Goal: Task Accomplishment & Management: Manage account settings

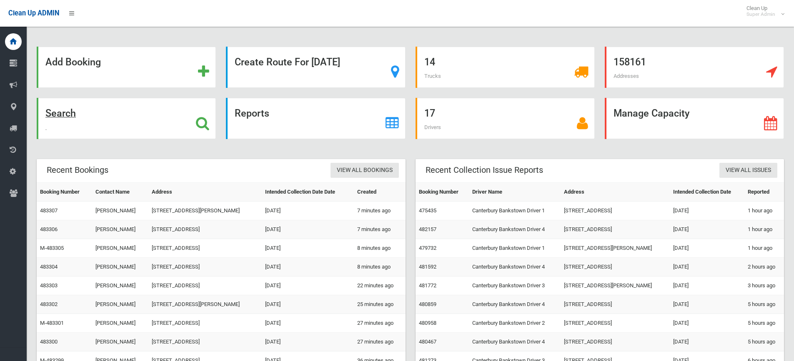
click at [64, 113] on strong "Search" at bounding box center [60, 114] width 30 height 12
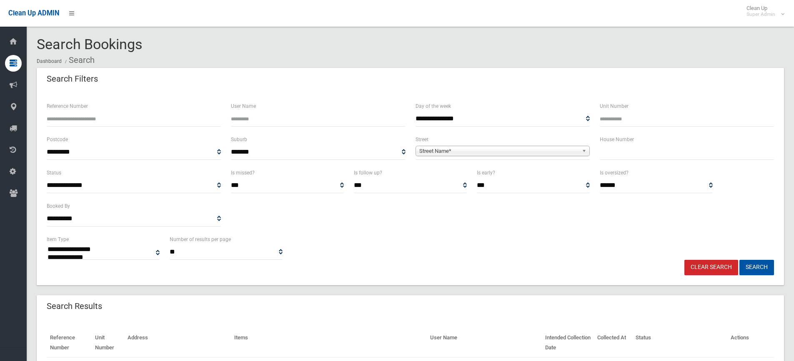
select select
click at [112, 118] on input "Reference Number" at bounding box center [134, 118] width 174 height 15
type input "******"
click at [740, 260] on button "Search" at bounding box center [757, 267] width 35 height 15
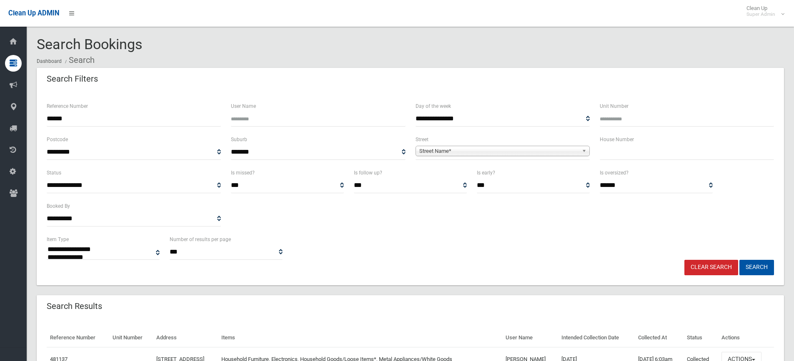
select select
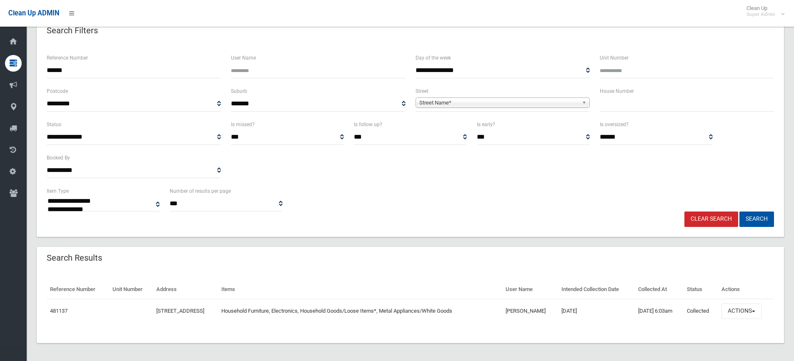
scroll to position [50, 0]
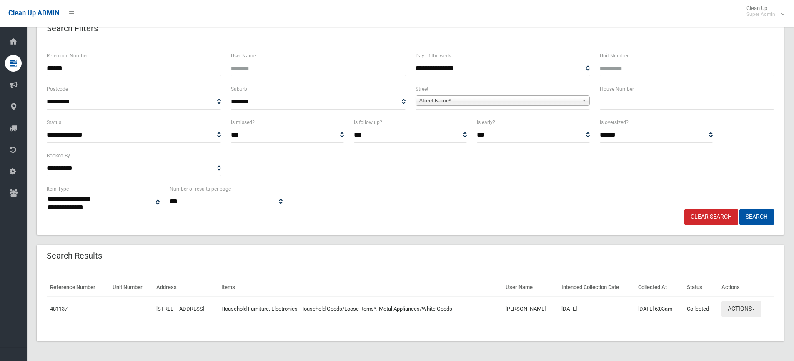
click at [748, 310] on button "Actions" at bounding box center [742, 309] width 40 height 15
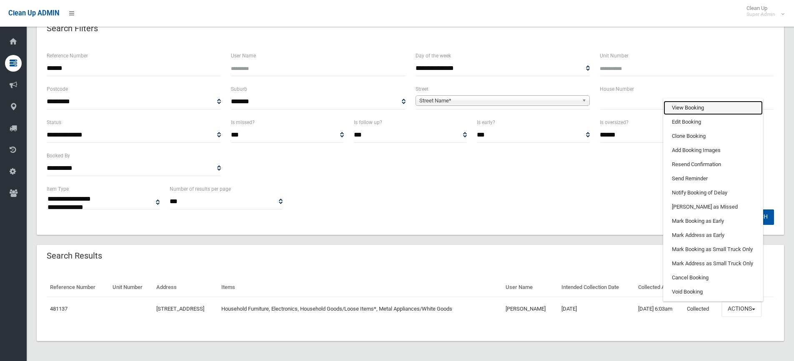
click at [705, 108] on link "View Booking" at bounding box center [713, 108] width 99 height 14
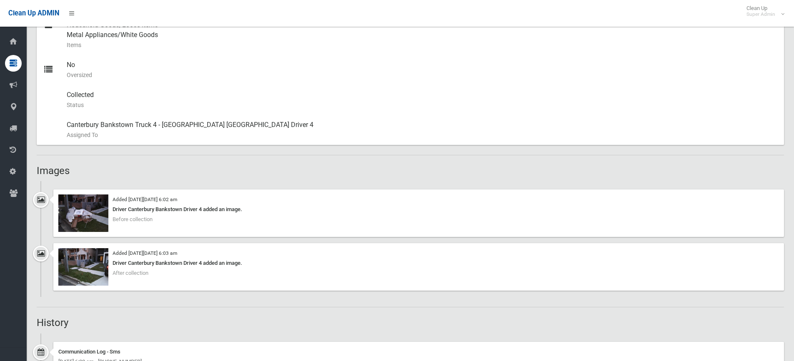
scroll to position [417, 0]
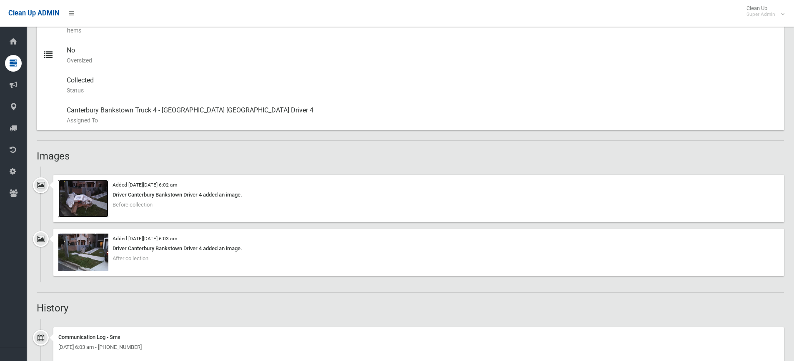
click at [101, 213] on img at bounding box center [83, 199] width 50 height 38
click at [98, 252] on img at bounding box center [83, 253] width 50 height 38
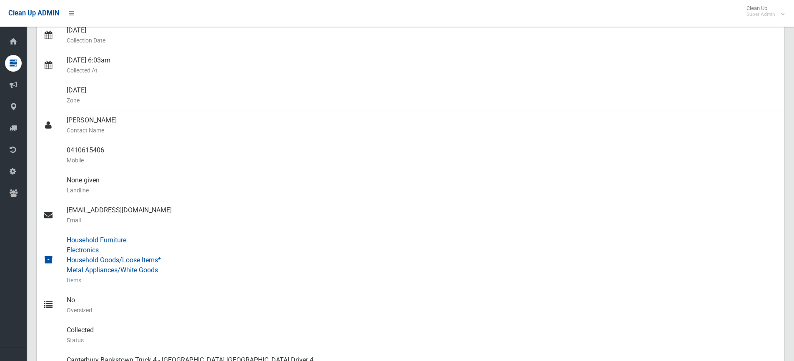
scroll to position [0, 0]
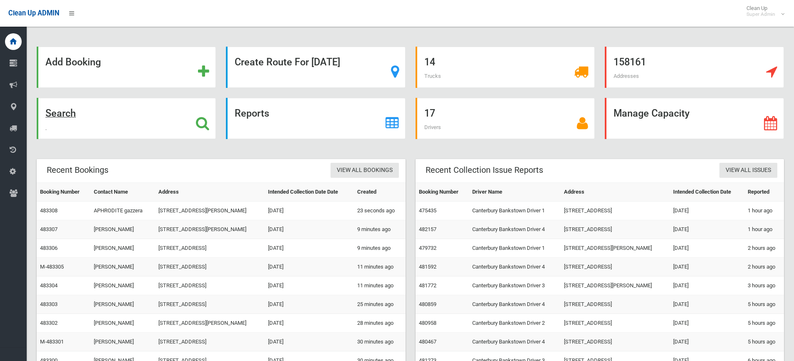
click at [66, 116] on strong "Search" at bounding box center [60, 114] width 30 height 12
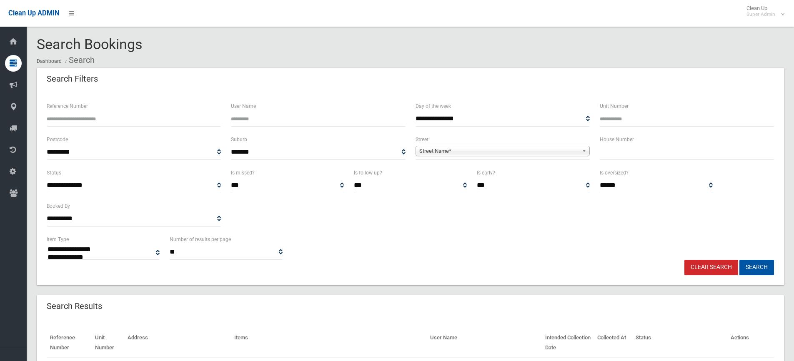
select select
click at [628, 152] on input "text" at bounding box center [687, 152] width 174 height 15
type input "*"
click at [519, 152] on span "Street Name*" at bounding box center [498, 151] width 159 height 10
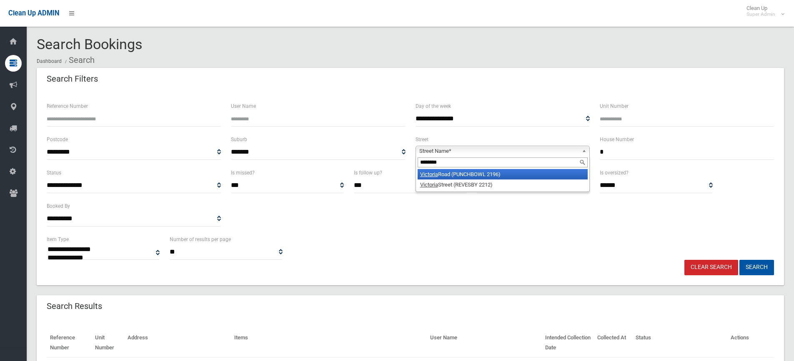
type input "********"
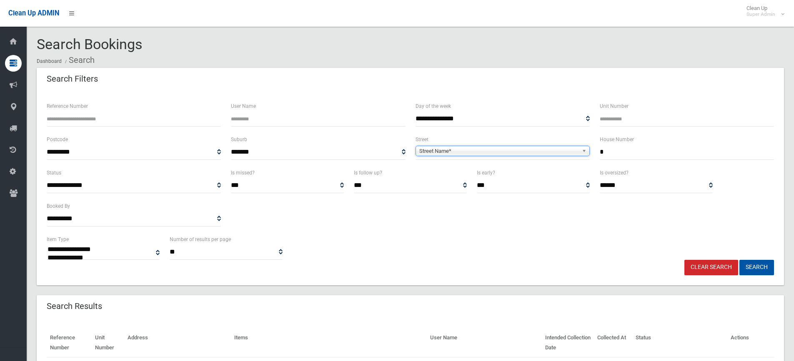
click at [624, 152] on input "*" at bounding box center [687, 152] width 174 height 15
click at [515, 149] on span "Street Name*" at bounding box center [498, 151] width 159 height 10
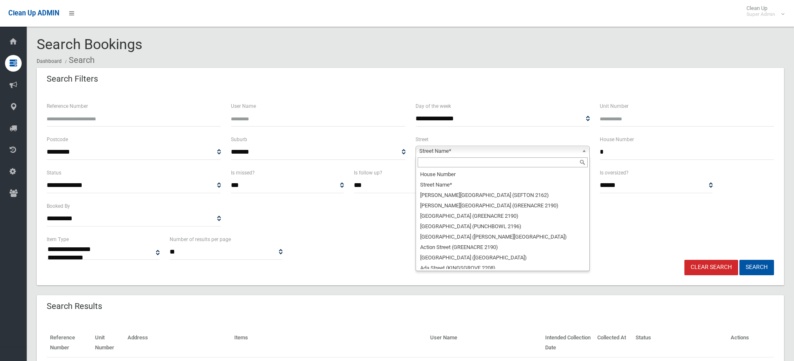
click at [462, 166] on input "text" at bounding box center [503, 163] width 170 height 10
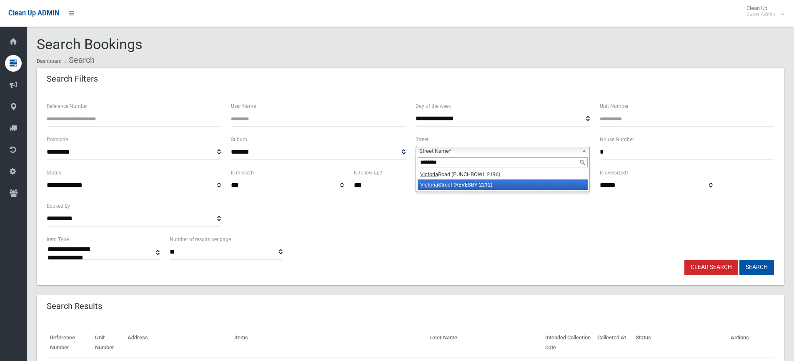
type input "********"
click at [483, 182] on li "Victoria Street (REVESBY 2212)" at bounding box center [503, 185] width 170 height 10
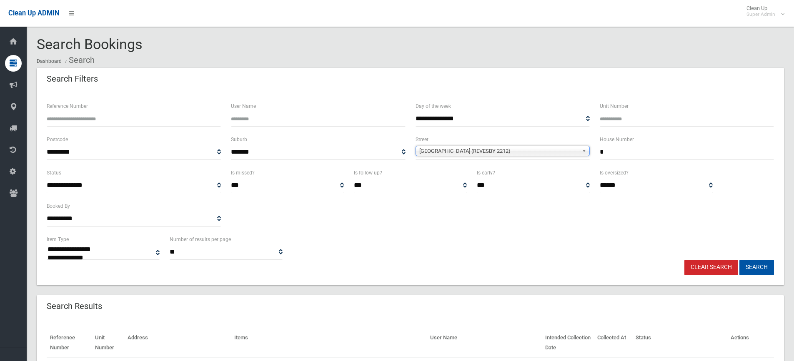
click at [740, 260] on button "Search" at bounding box center [757, 267] width 35 height 15
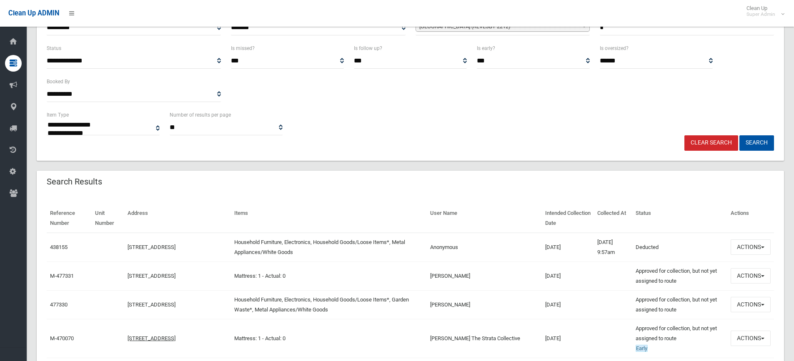
scroll to position [125, 0]
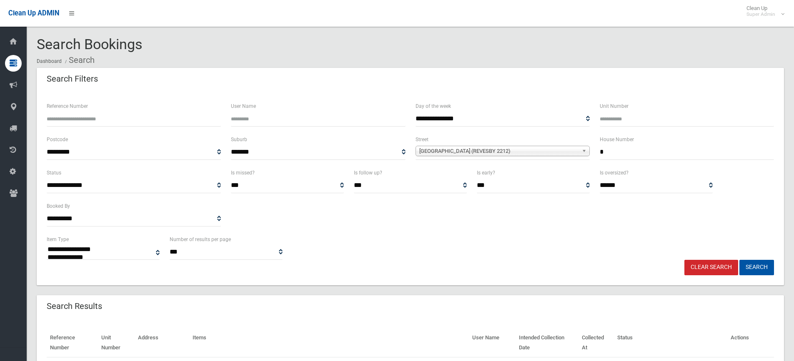
select select
click at [626, 153] on input "*" at bounding box center [687, 152] width 174 height 15
type input "**"
click at [740, 260] on button "Search" at bounding box center [757, 267] width 35 height 15
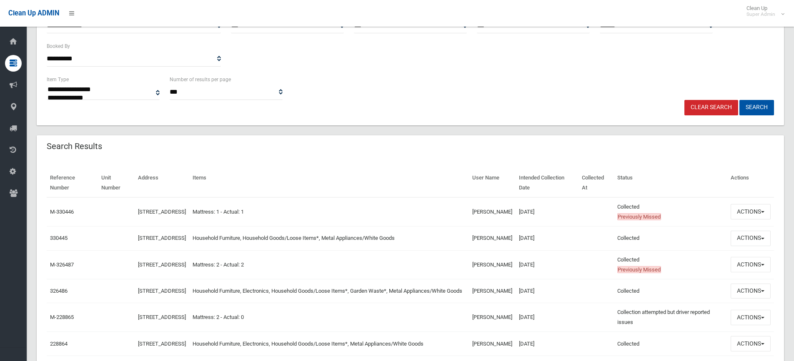
scroll to position [167, 0]
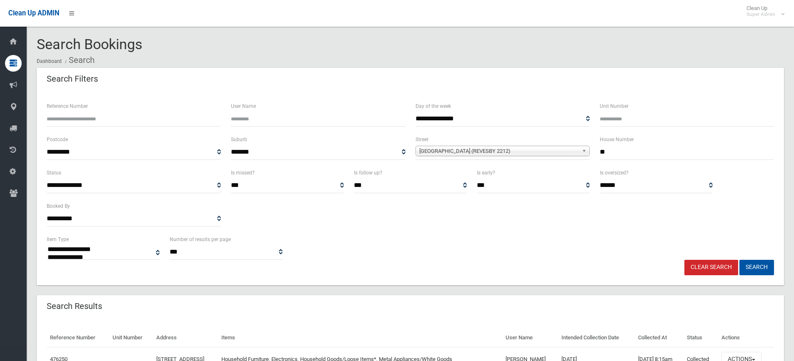
select select
click at [613, 154] on input "**" at bounding box center [687, 152] width 174 height 15
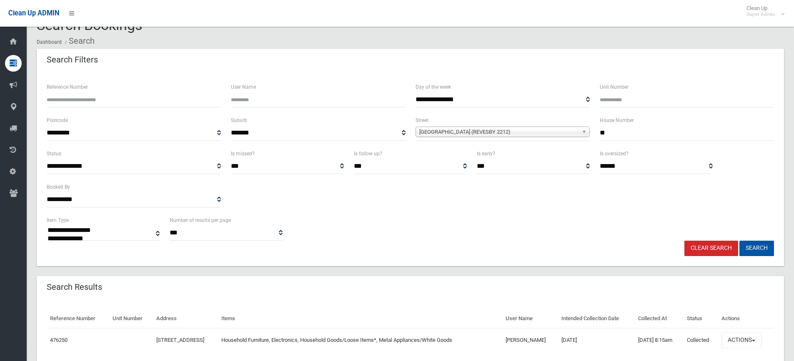
scroll to position [50, 0]
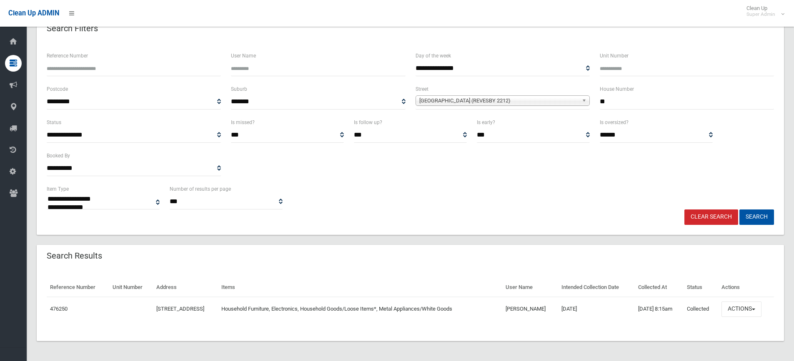
type input "**"
click at [740, 210] on button "Search" at bounding box center [757, 217] width 35 height 15
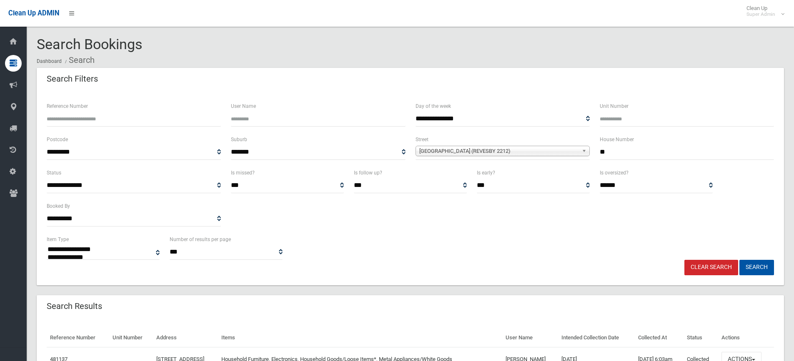
select select
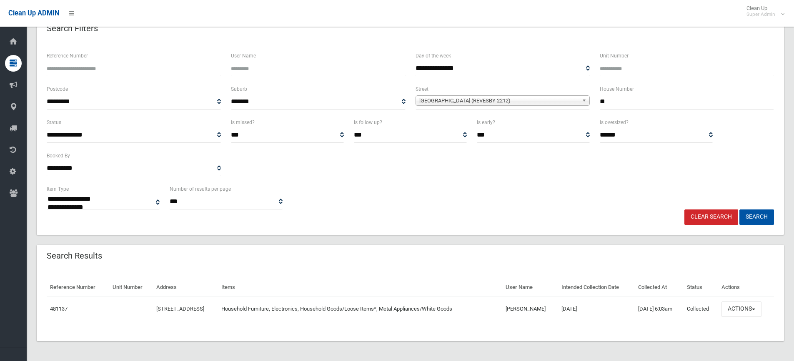
click at [616, 103] on input "**" at bounding box center [687, 101] width 174 height 15
type input "*"
click at [582, 102] on b at bounding box center [586, 101] width 8 height 10
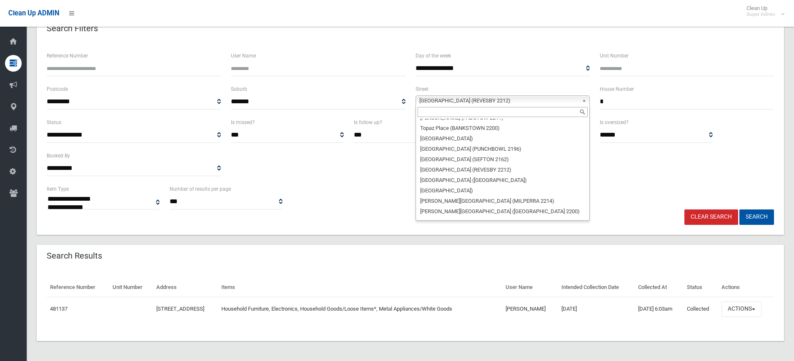
scroll to position [22380, 0]
click at [455, 110] on input "text" at bounding box center [503, 112] width 170 height 10
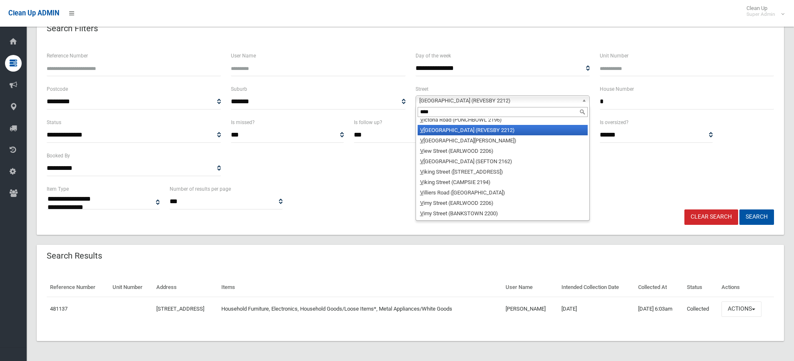
scroll to position [0, 0]
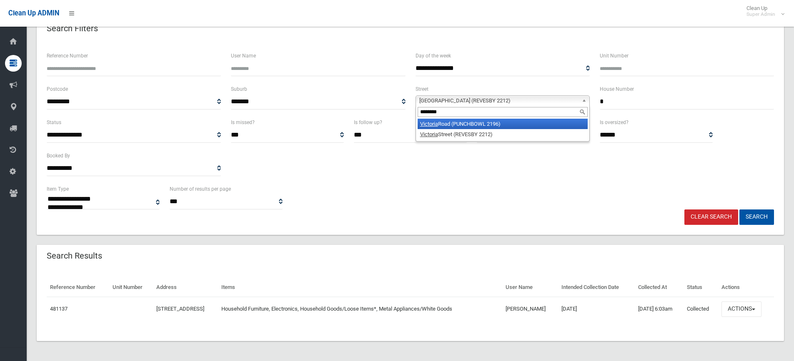
type input "********"
click at [459, 127] on li "Victoria Road (PUNCHBOWL 2196)" at bounding box center [503, 124] width 170 height 10
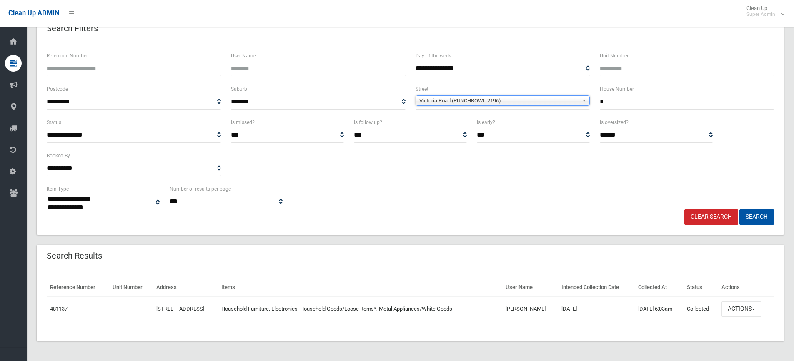
click at [740, 210] on button "Search" at bounding box center [757, 217] width 35 height 15
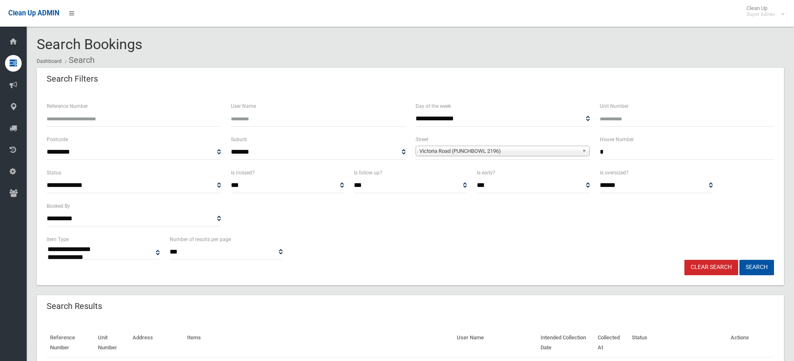
select select
click at [628, 158] on input "*" at bounding box center [687, 152] width 174 height 15
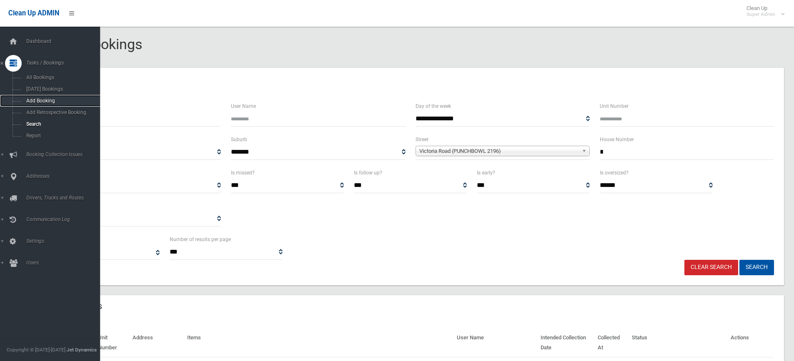
click at [15, 106] on link "Add Booking" at bounding box center [53, 101] width 106 height 12
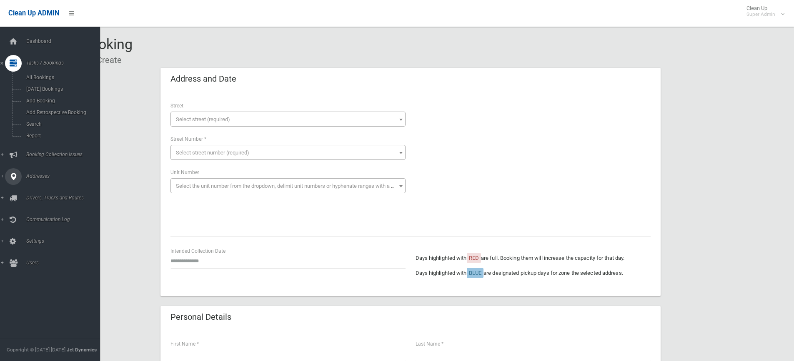
click at [45, 177] on span "Addresses" at bounding box center [65, 176] width 83 height 6
click at [44, 121] on span "All Addresses" at bounding box center [61, 121] width 75 height 6
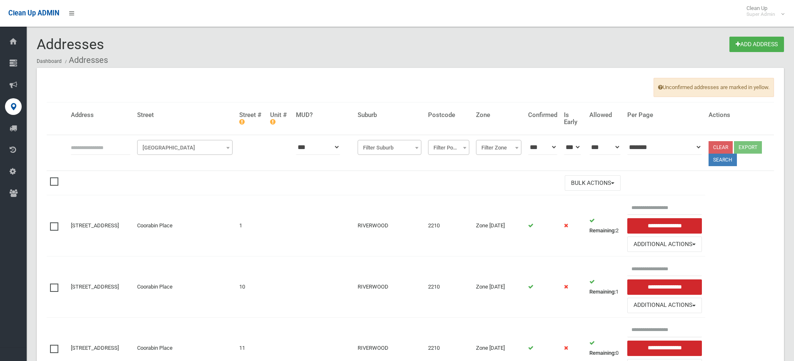
click at [90, 148] on input "text" at bounding box center [101, 147] width 60 height 15
type input "**********"
click button at bounding box center [0, 0] width 0 height 0
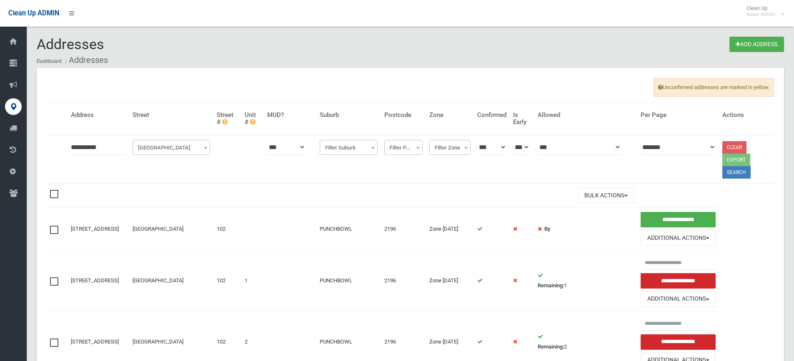
click at [110, 142] on input "**********" at bounding box center [98, 147] width 55 height 15
type input "**********"
click button at bounding box center [0, 0] width 0 height 0
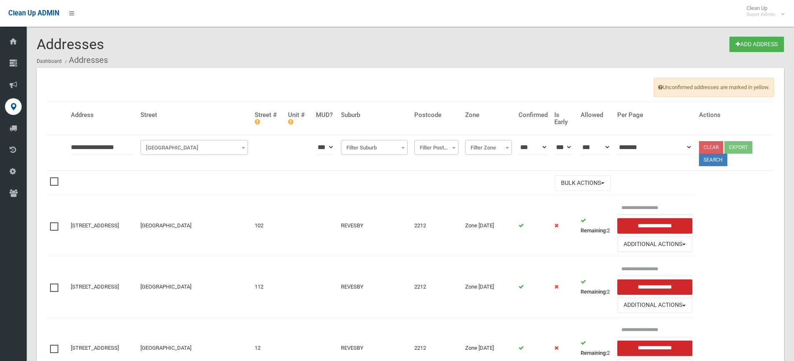
click at [74, 148] on input "**********" at bounding box center [102, 147] width 63 height 15
type input "**********"
click button at bounding box center [0, 0] width 0 height 0
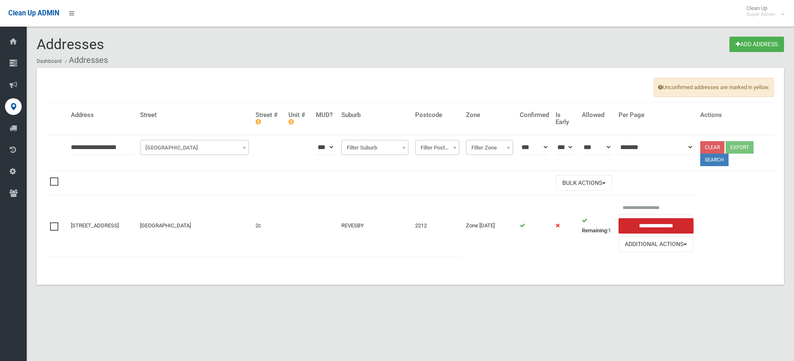
click at [77, 148] on input "**********" at bounding box center [102, 147] width 63 height 15
type input "**********"
click button at bounding box center [0, 0] width 0 height 0
click at [80, 146] on input "**********" at bounding box center [102, 147] width 63 height 15
type input "**********"
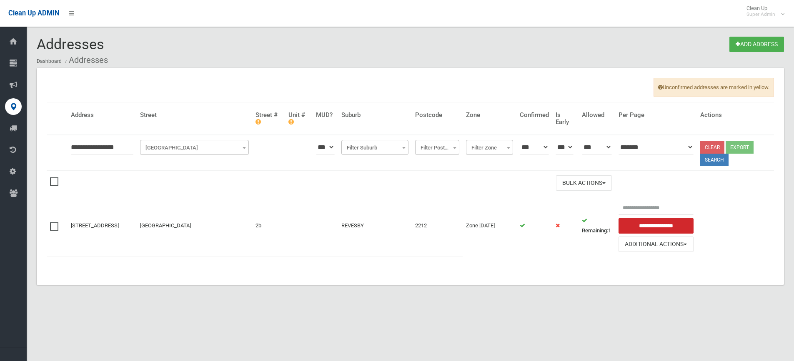
click button at bounding box center [0, 0] width 0 height 0
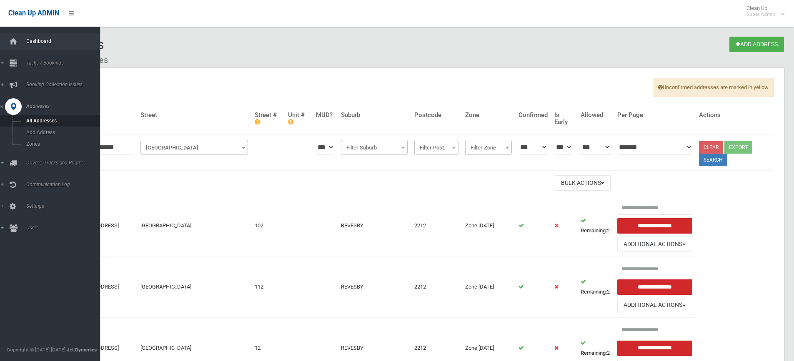
click at [24, 43] on span "Dashboard" at bounding box center [65, 41] width 83 height 6
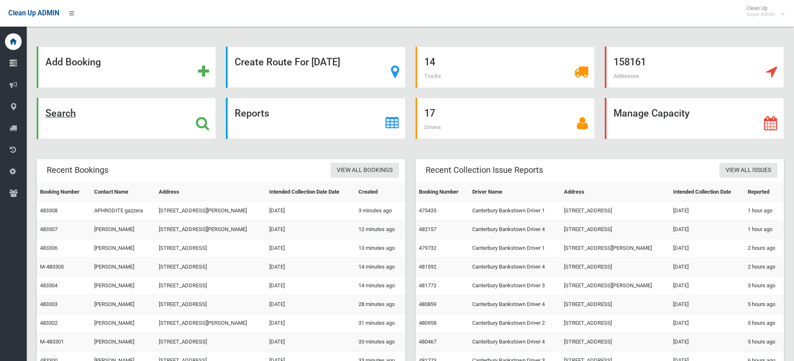
click at [74, 113] on strong "Search" at bounding box center [60, 114] width 30 height 12
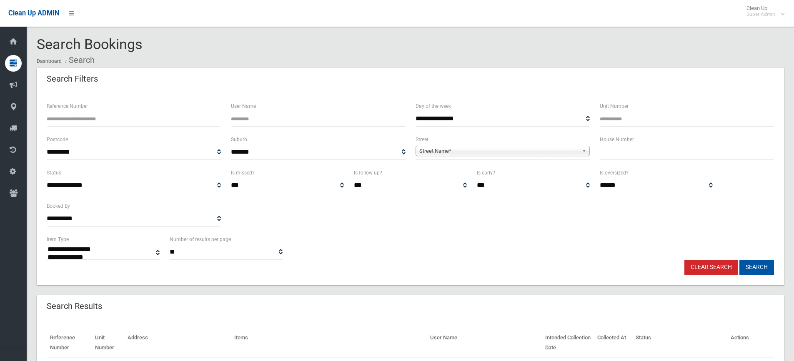
select select
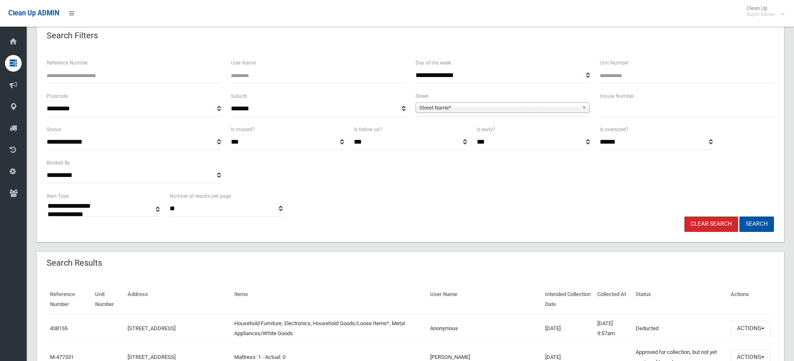
scroll to position [42, 0]
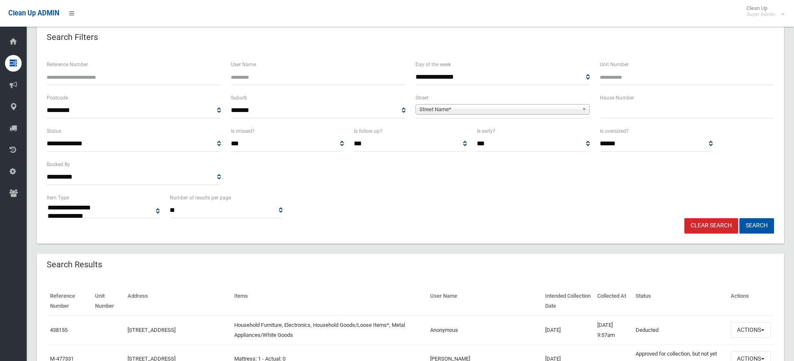
click at [626, 109] on input "text" at bounding box center [687, 110] width 174 height 15
type input "*"
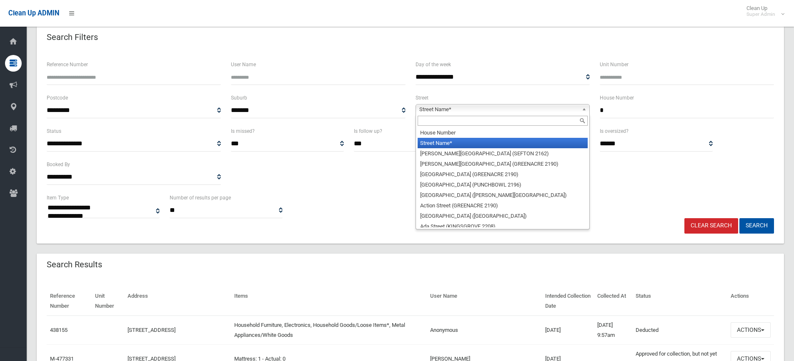
click at [529, 112] on span "Street Name*" at bounding box center [498, 110] width 159 height 10
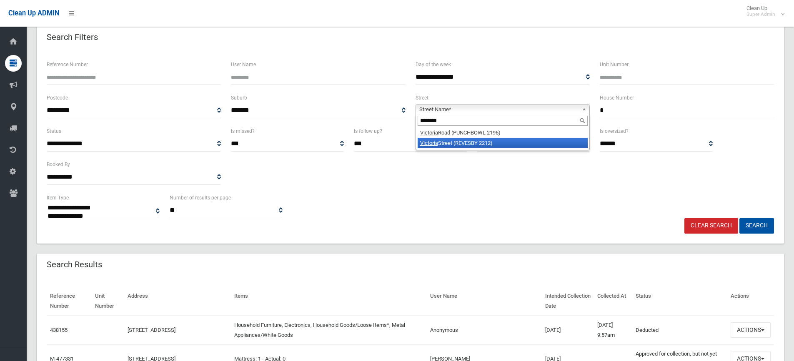
type input "********"
click at [489, 140] on li "Victoria Street (REVESBY 2212)" at bounding box center [503, 143] width 170 height 10
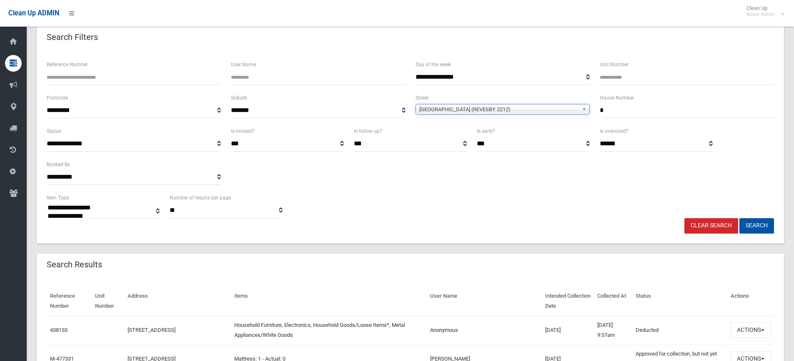
click at [740, 218] on button "Search" at bounding box center [757, 225] width 35 height 15
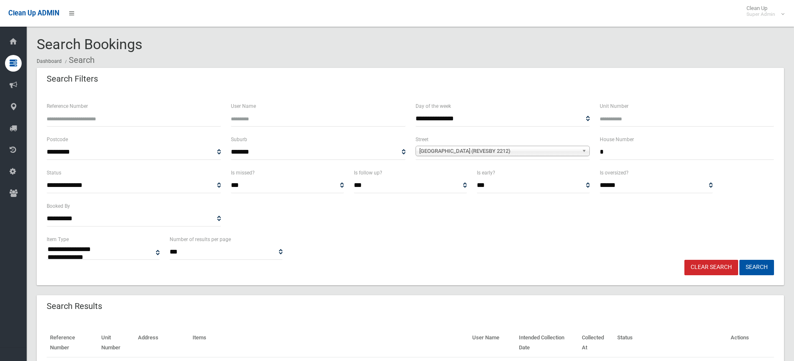
select select
drag, startPoint x: 600, startPoint y: 153, endPoint x: 608, endPoint y: 153, distance: 8.0
click at [601, 153] on input "*" at bounding box center [687, 152] width 174 height 15
click at [608, 153] on input "*" at bounding box center [687, 152] width 174 height 15
type input "**"
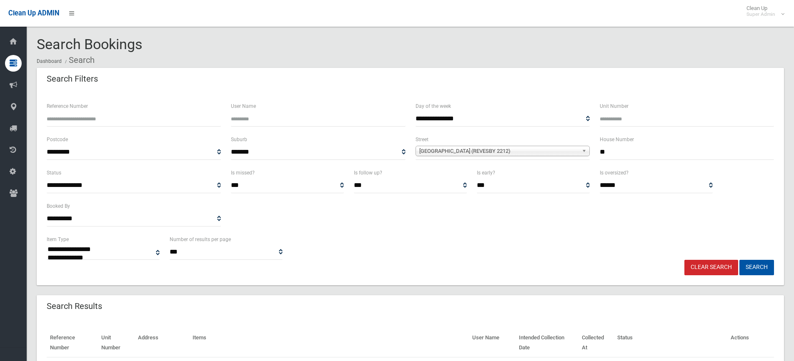
click at [740, 260] on button "Search" at bounding box center [757, 267] width 35 height 15
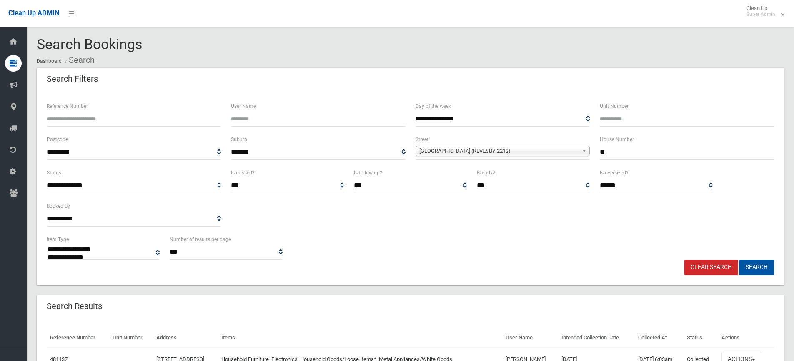
select select
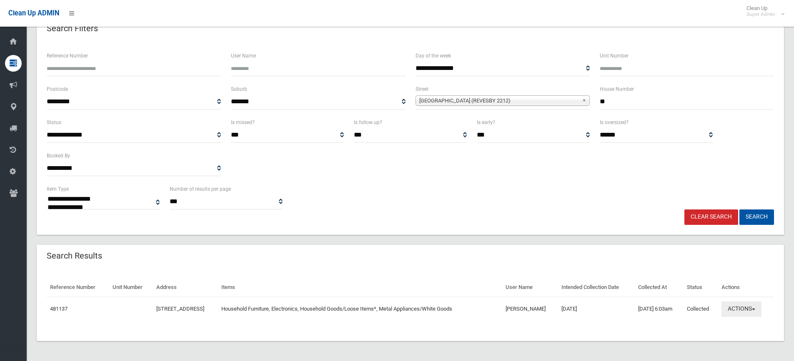
click at [748, 313] on button "Actions" at bounding box center [742, 309] width 40 height 15
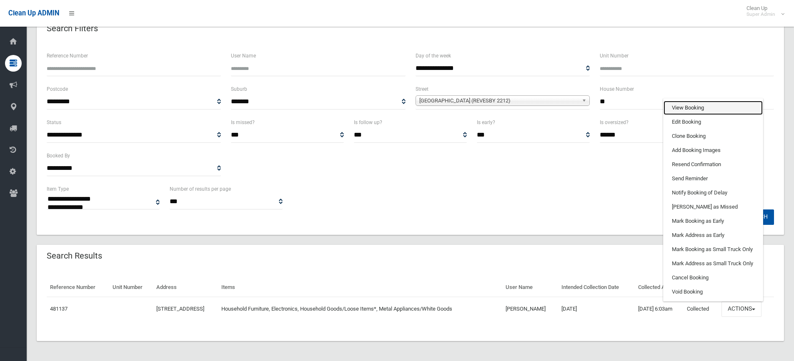
click at [693, 109] on link "View Booking" at bounding box center [713, 108] width 99 height 14
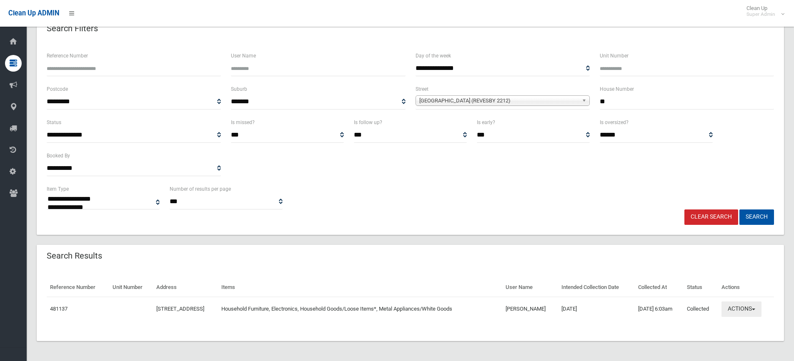
click at [746, 312] on button "Actions" at bounding box center [742, 309] width 40 height 15
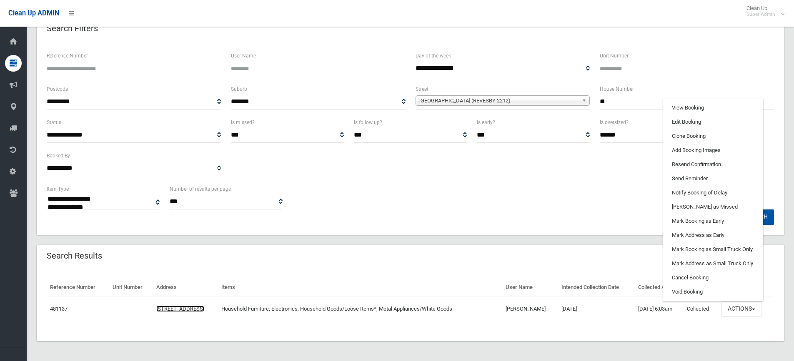
click at [204, 308] on link "[STREET_ADDRESS]" at bounding box center [180, 309] width 48 height 6
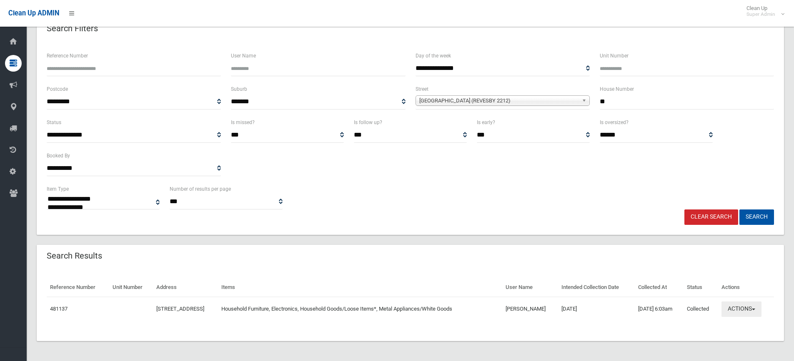
click at [745, 303] on button "Actions" at bounding box center [742, 309] width 40 height 15
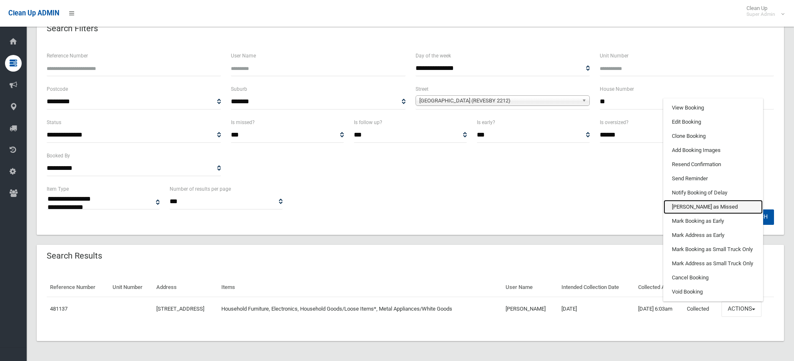
click at [708, 207] on link "Mark as Missed" at bounding box center [713, 207] width 99 height 14
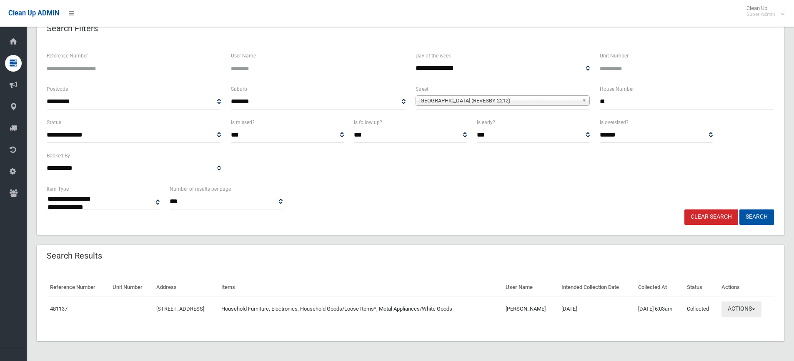
click at [759, 306] on button "Actions" at bounding box center [742, 309] width 40 height 15
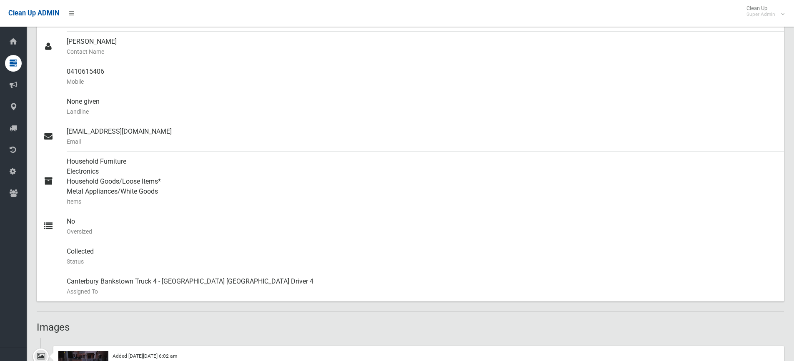
scroll to position [334, 0]
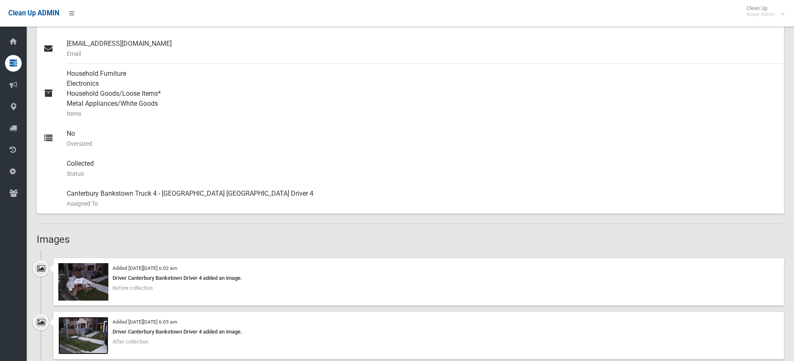
click at [81, 344] on img at bounding box center [83, 336] width 50 height 38
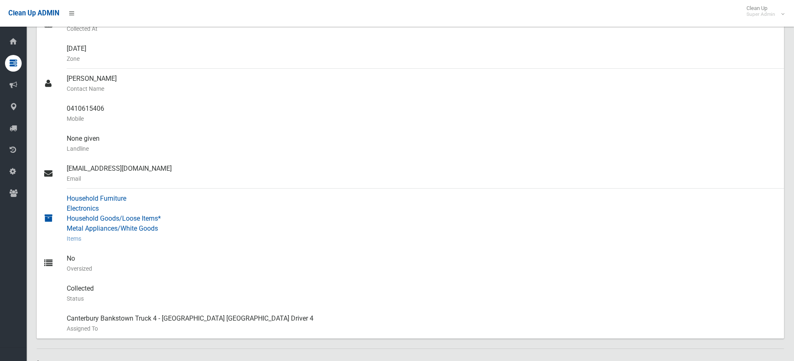
scroll to position [417, 0]
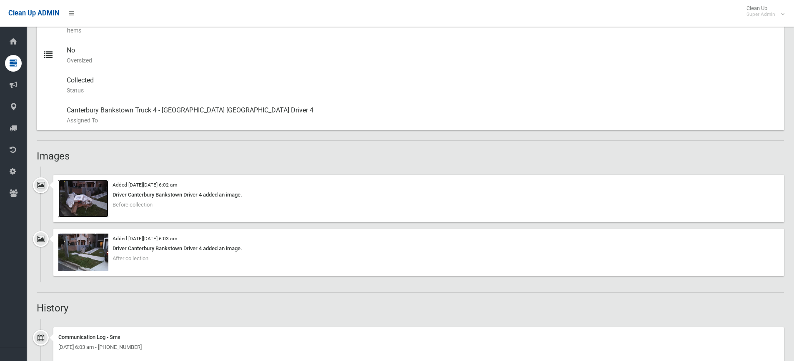
click at [85, 200] on img at bounding box center [83, 199] width 50 height 38
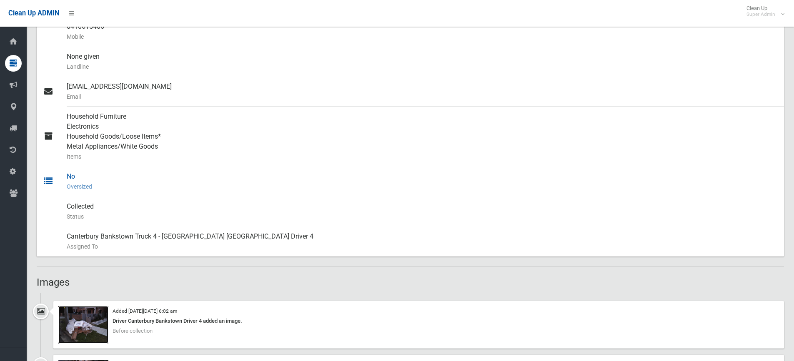
scroll to position [375, 0]
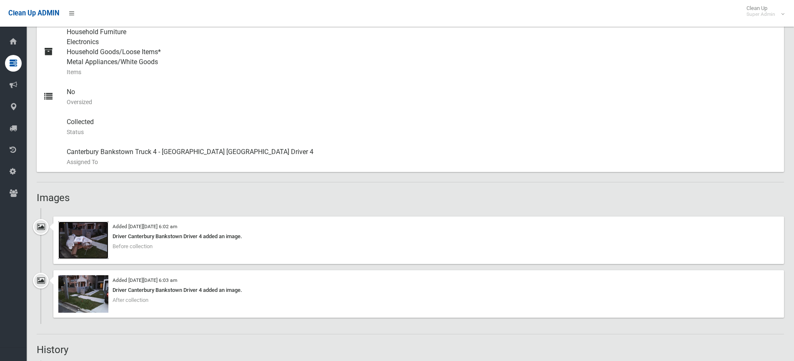
click at [105, 251] on img at bounding box center [83, 241] width 50 height 38
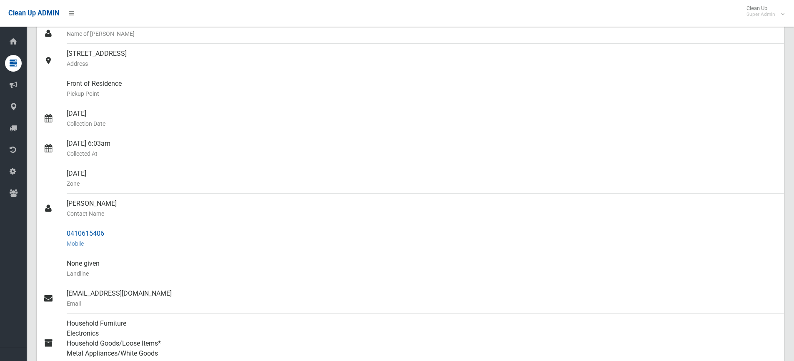
scroll to position [0, 0]
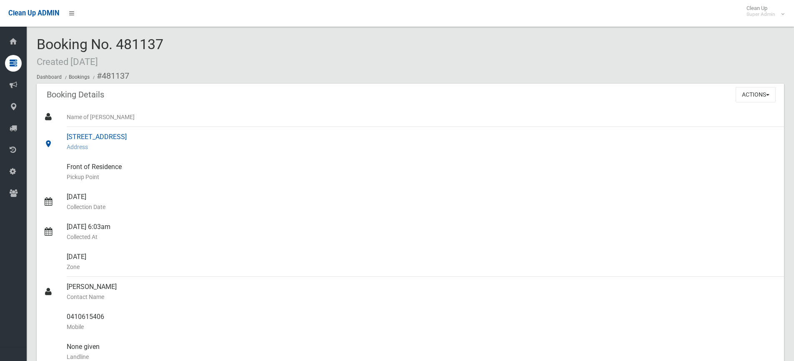
drag, startPoint x: 65, startPoint y: 137, endPoint x: 120, endPoint y: 137, distance: 54.6
click at [120, 140] on link "[STREET_ADDRESS] Address" at bounding box center [411, 142] width 748 height 30
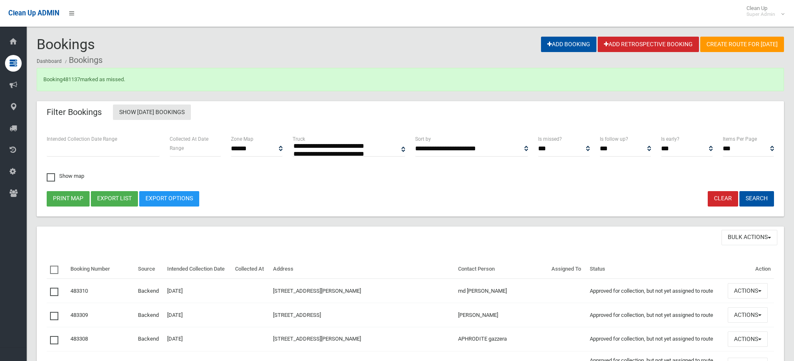
select select
drag, startPoint x: 84, startPoint y: 77, endPoint x: 65, endPoint y: 81, distance: 19.1
click at [65, 81] on div "Booking 481137 marked as missed." at bounding box center [411, 79] width 748 height 23
copy div "481137"
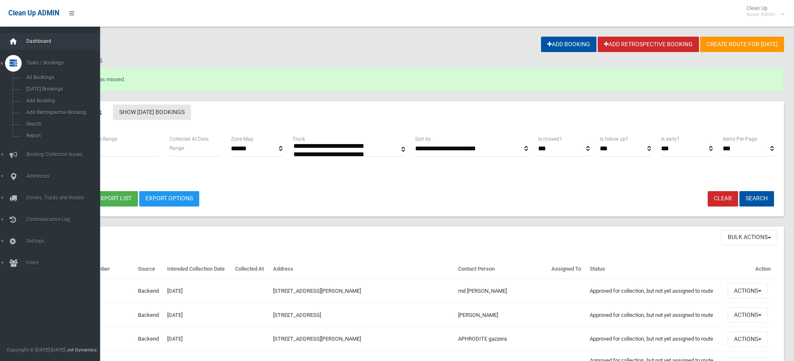
click at [20, 44] on div at bounding box center [13, 41] width 17 height 17
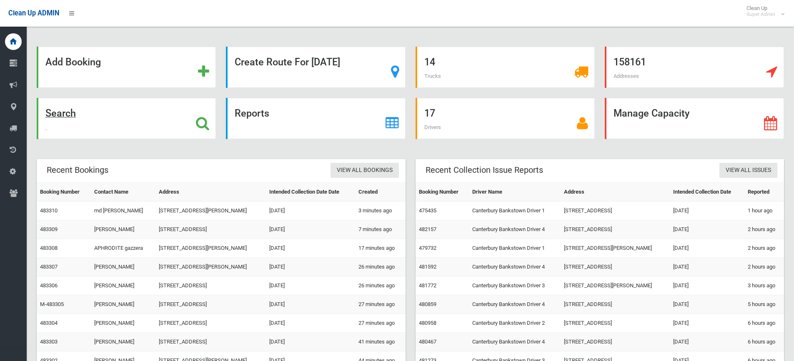
click at [68, 112] on strong "Search" at bounding box center [60, 114] width 30 height 12
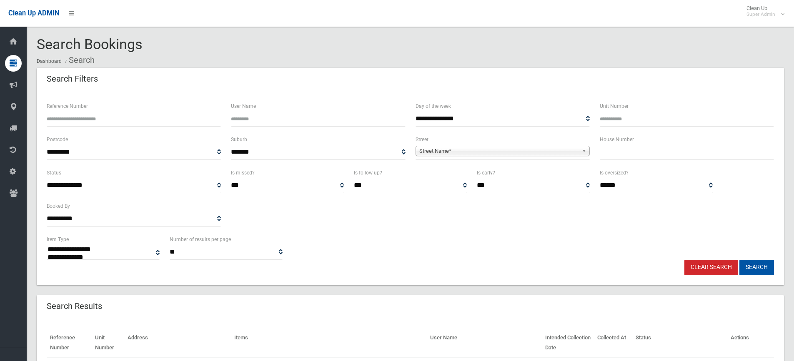
select select
click at [104, 119] on input "Reference Number" at bounding box center [134, 118] width 174 height 15
paste input "******"
type input "******"
click at [740, 260] on button "Search" at bounding box center [757, 267] width 35 height 15
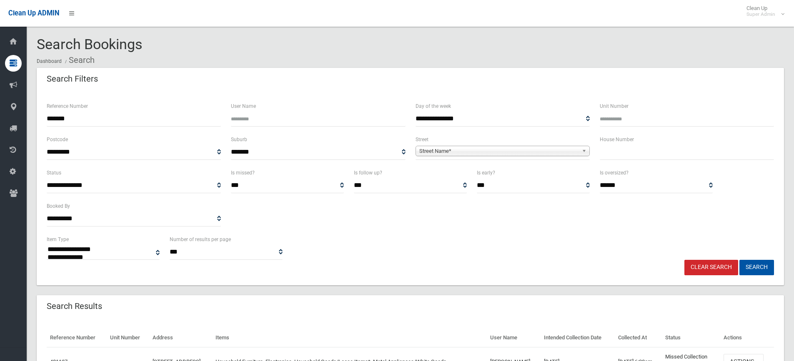
select select
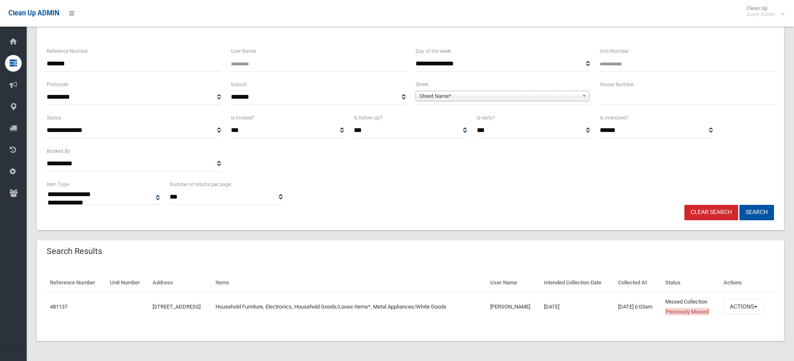
scroll to position [55, 0]
click at [743, 311] on button "Actions" at bounding box center [744, 306] width 40 height 15
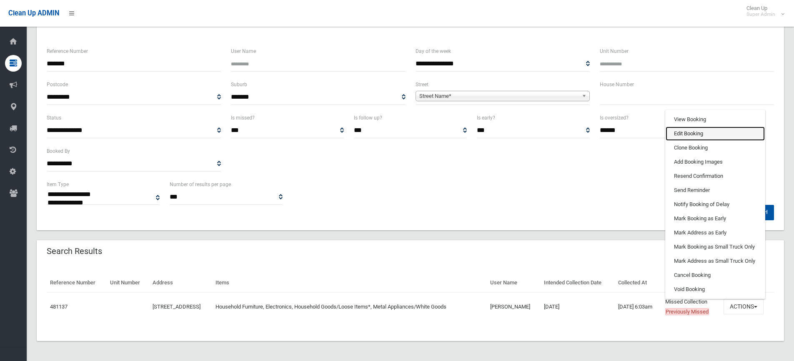
click at [701, 132] on link "Edit Booking" at bounding box center [715, 134] width 99 height 14
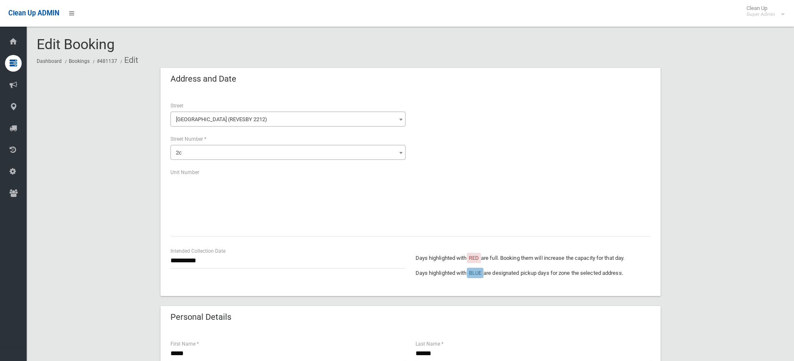
scroll to position [459, 0]
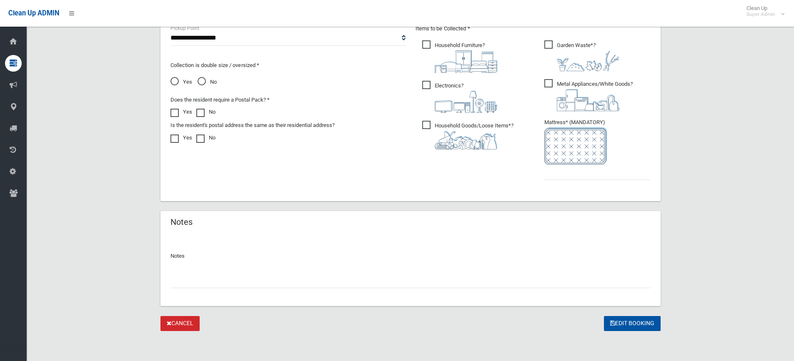
click at [210, 280] on input "text" at bounding box center [411, 280] width 480 height 15
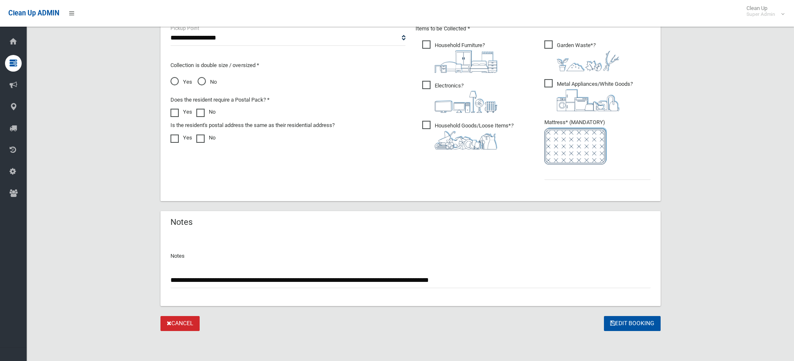
type input "**********"
click at [583, 175] on input "text" at bounding box center [598, 172] width 106 height 15
type input "*"
click at [646, 328] on button "Edit Booking" at bounding box center [632, 323] width 57 height 15
click at [644, 324] on button "Edit Booking" at bounding box center [632, 323] width 57 height 15
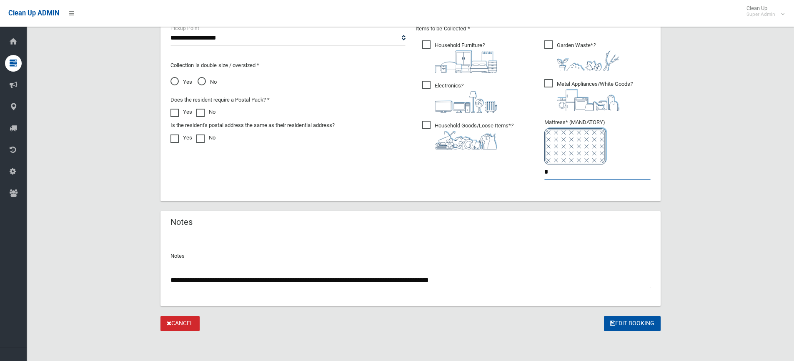
type input "*"
drag, startPoint x: 474, startPoint y: 281, endPoint x: 132, endPoint y: 264, distance: 343.1
click at [627, 326] on button "Edit Booking" at bounding box center [632, 323] width 57 height 15
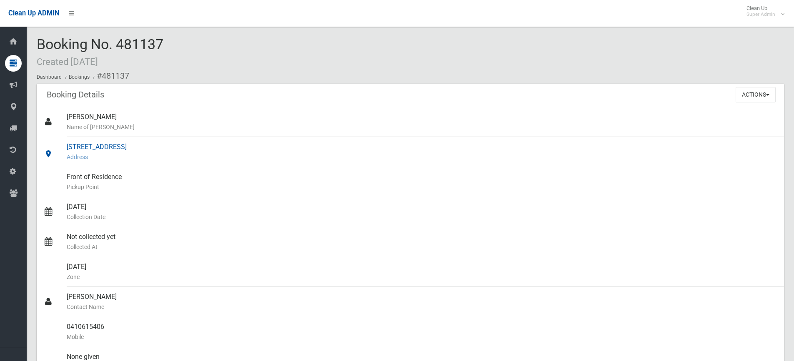
drag, startPoint x: 151, startPoint y: 146, endPoint x: 65, endPoint y: 143, distance: 85.1
click at [65, 143] on link "[STREET_ADDRESS] Address" at bounding box center [411, 152] width 748 height 30
copy link "[STREET_ADDRESS]"
drag, startPoint x: 178, startPoint y: 43, endPoint x: 36, endPoint y: 48, distance: 142.3
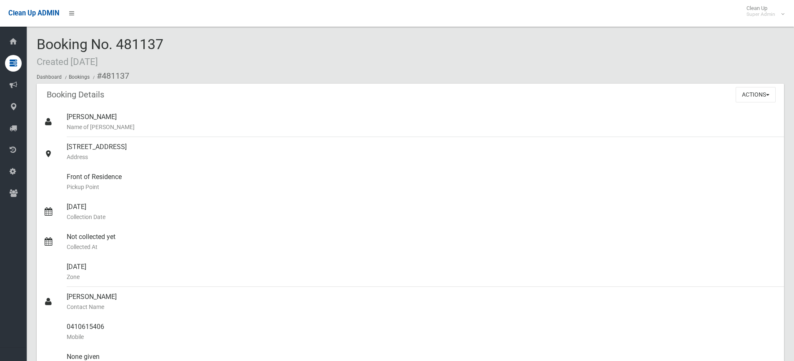
copy span "Booking No. 481137"
